Goal: Task Accomplishment & Management: Use online tool/utility

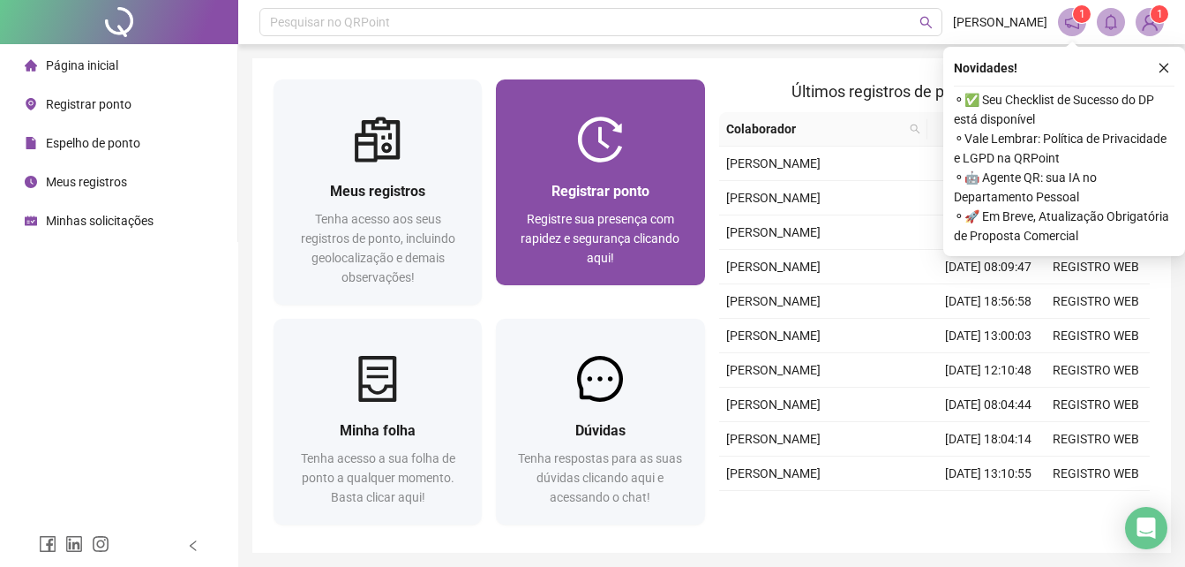
click at [628, 257] on div "Registre sua presença com rapidez e segurança clicando aqui!" at bounding box center [600, 238] width 166 height 58
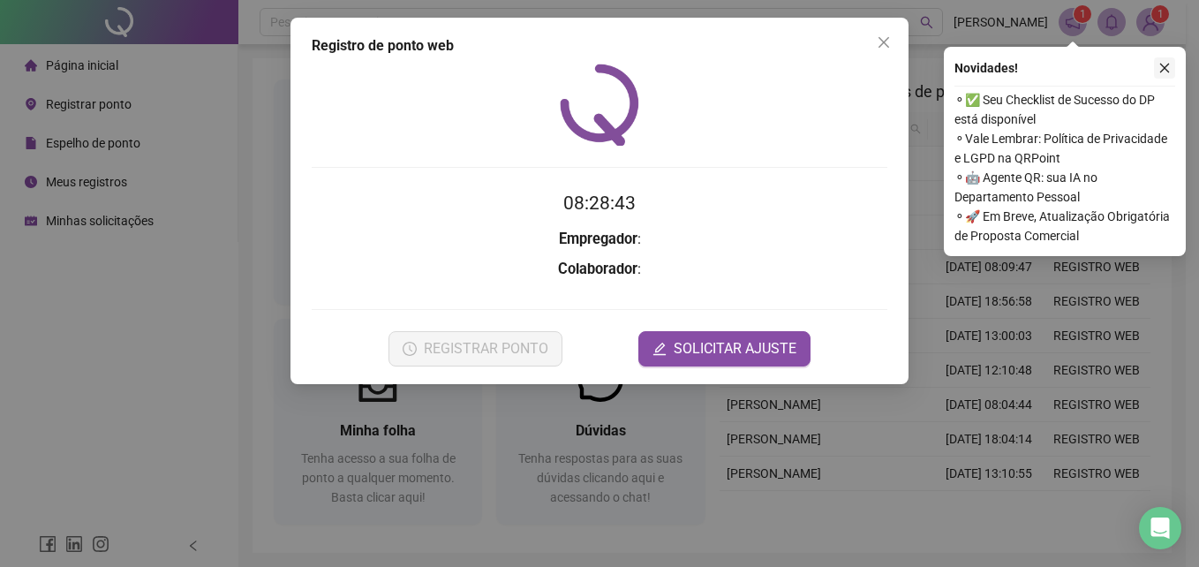
click at [1170, 62] on button "button" at bounding box center [1164, 67] width 21 height 21
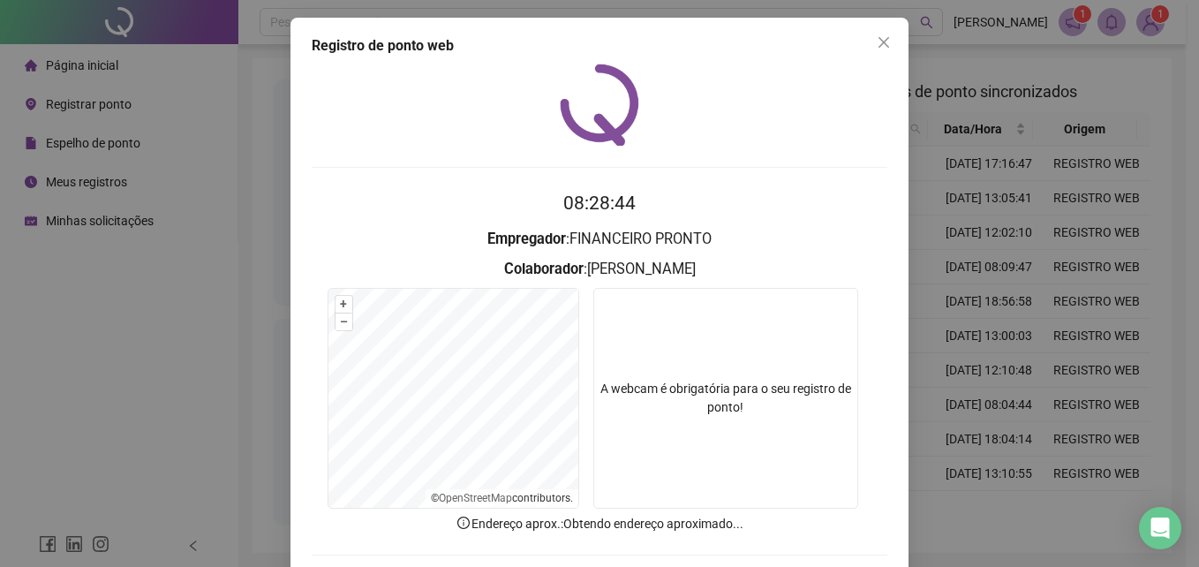
scroll to position [84, 0]
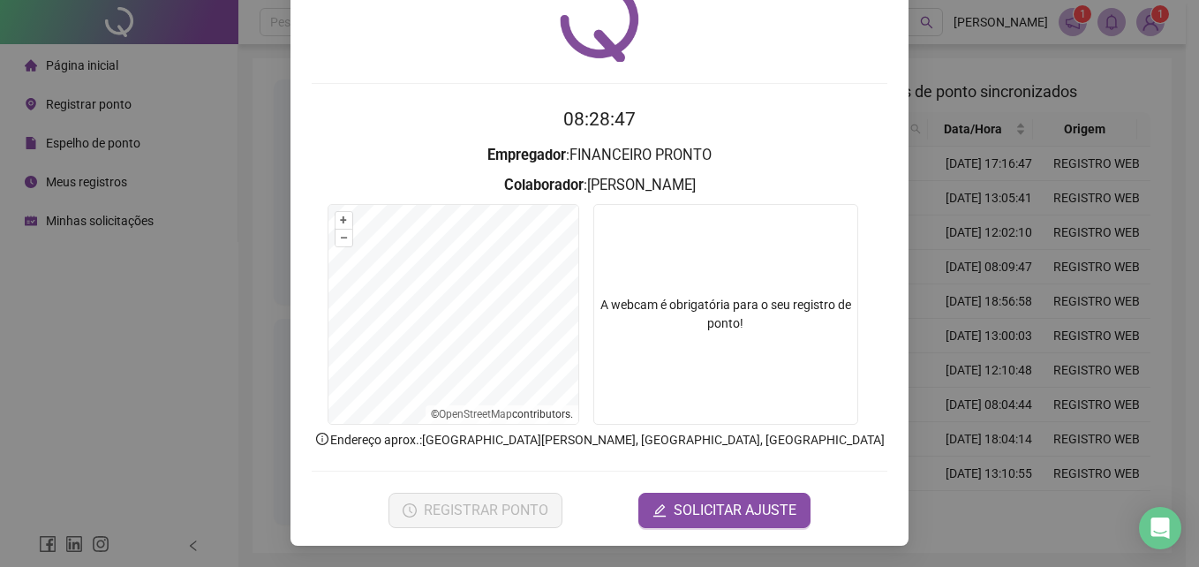
click at [929, 352] on div "Registro de ponto web 08:28:47 Empregador : FINANCEIRO PRONTO Colaborador : [PE…" at bounding box center [599, 283] width 1199 height 567
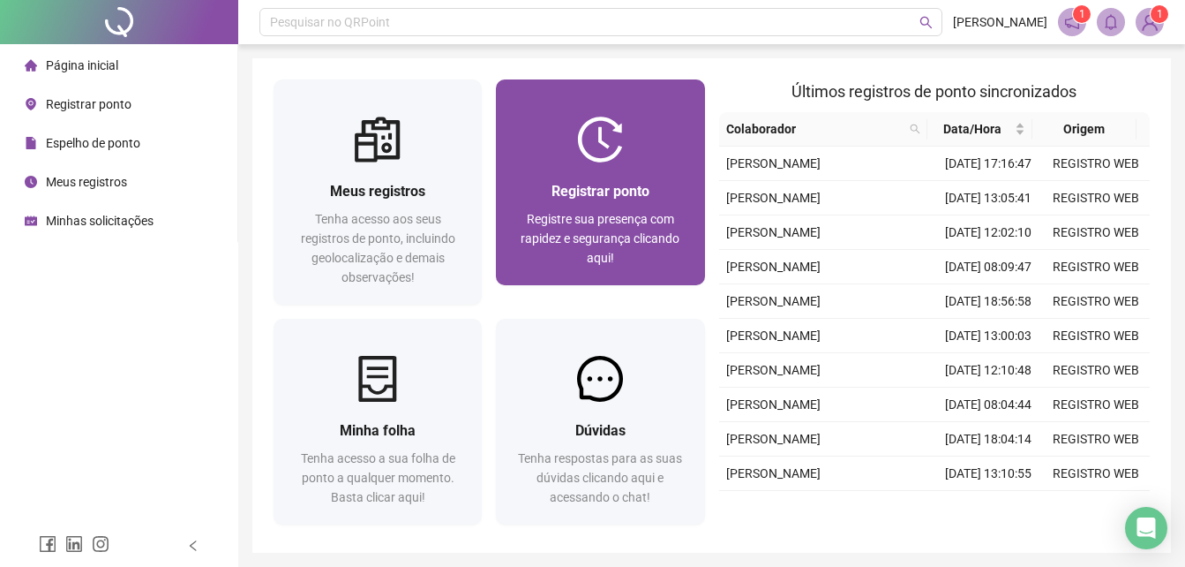
click at [653, 181] on div "Registrar ponto" at bounding box center [600, 191] width 166 height 22
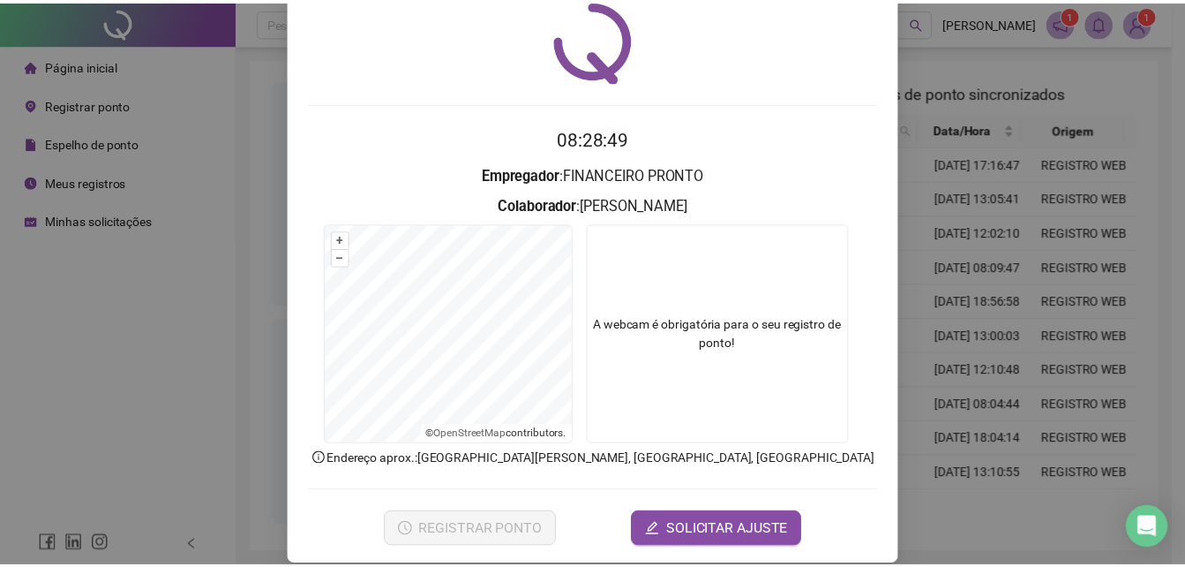
scroll to position [84, 0]
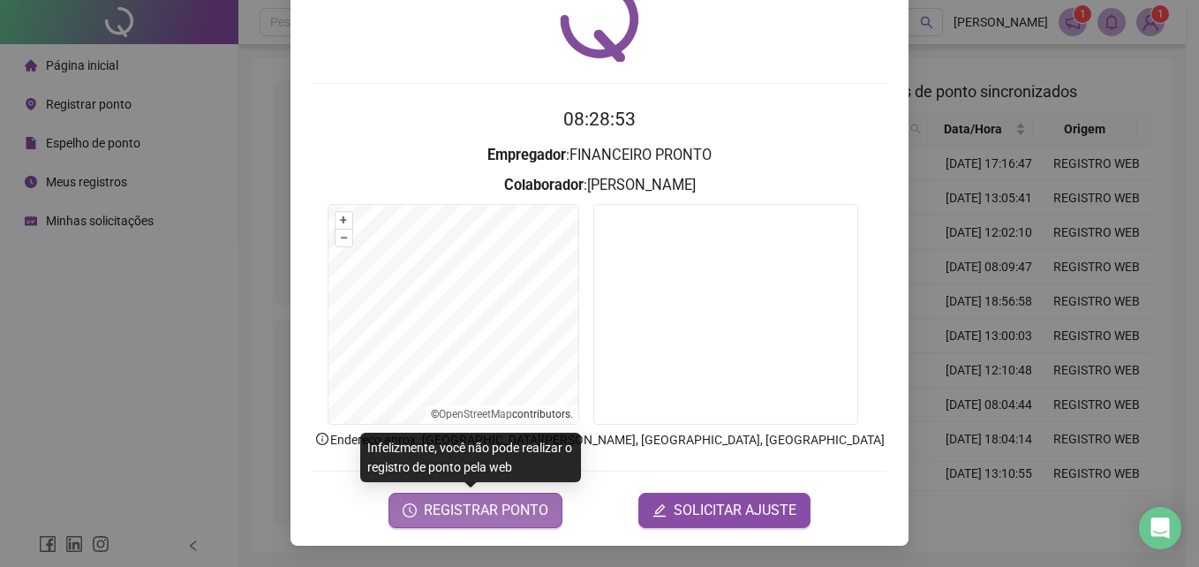
click at [537, 526] on button "REGISTRAR PONTO" at bounding box center [475, 510] width 174 height 35
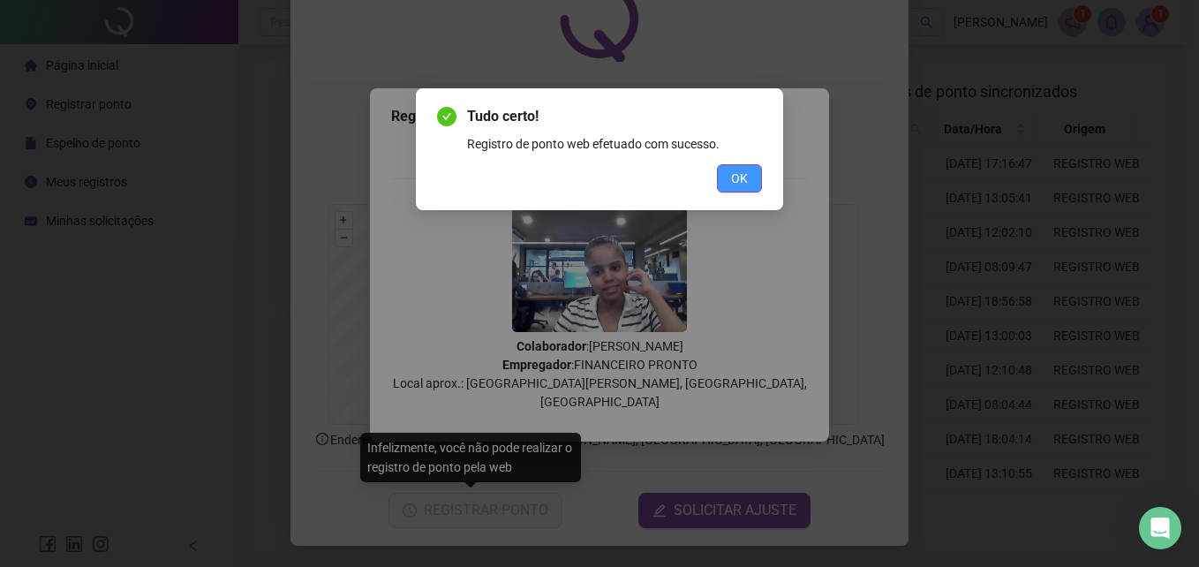
click at [737, 176] on span "OK" at bounding box center [739, 178] width 17 height 19
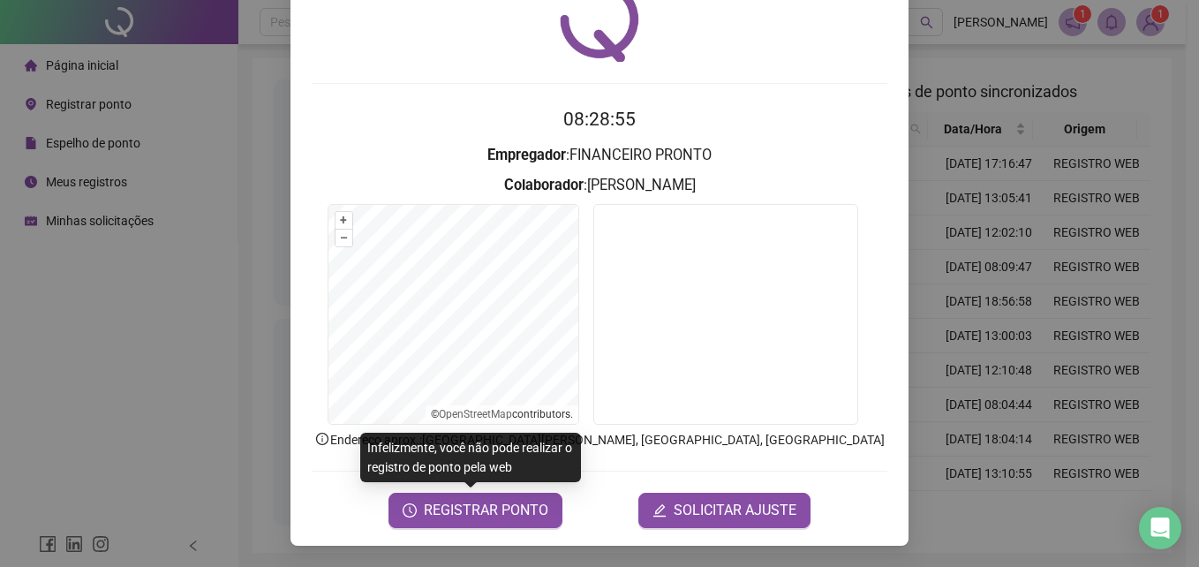
click at [974, 172] on div "Registro de ponto web 08:28:55 Empregador : FINANCEIRO PRONTO Colaborador : [PE…" at bounding box center [599, 283] width 1199 height 567
